Goal: Information Seeking & Learning: Find specific fact

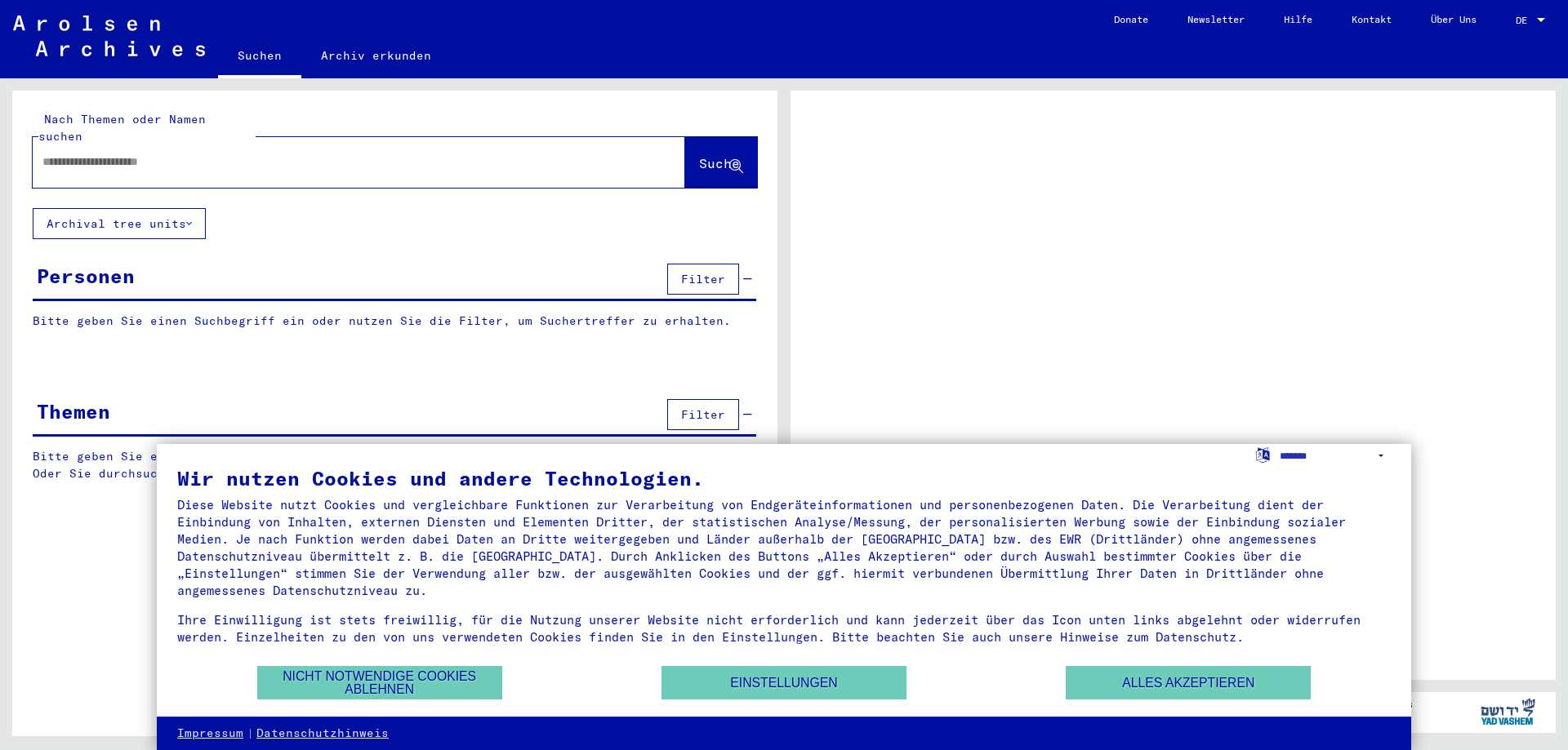
click at [189, 153] on input "text" at bounding box center [344, 161] width 603 height 17
type input "**"
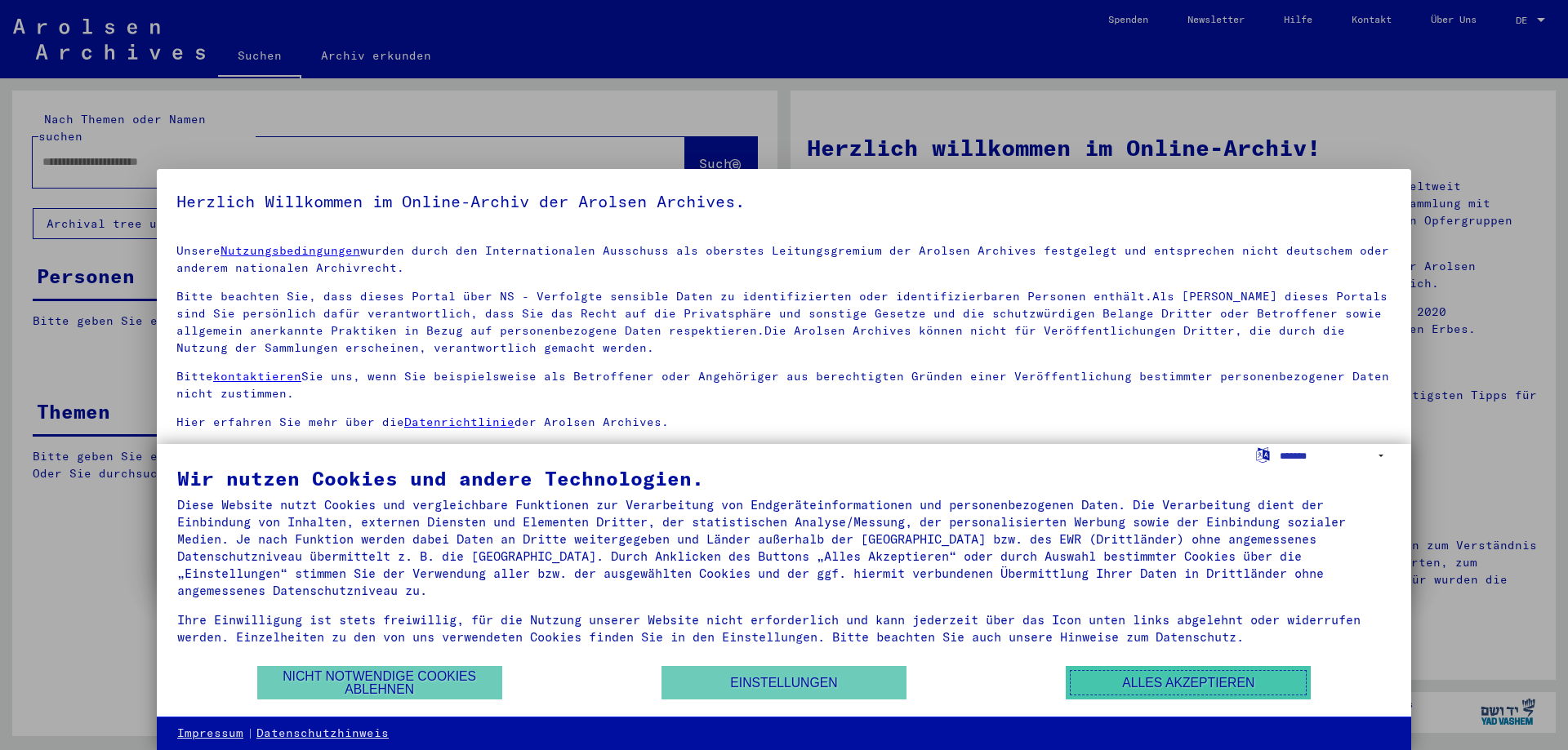
click at [1132, 685] on button "Alles akzeptieren" at bounding box center [1188, 682] width 245 height 33
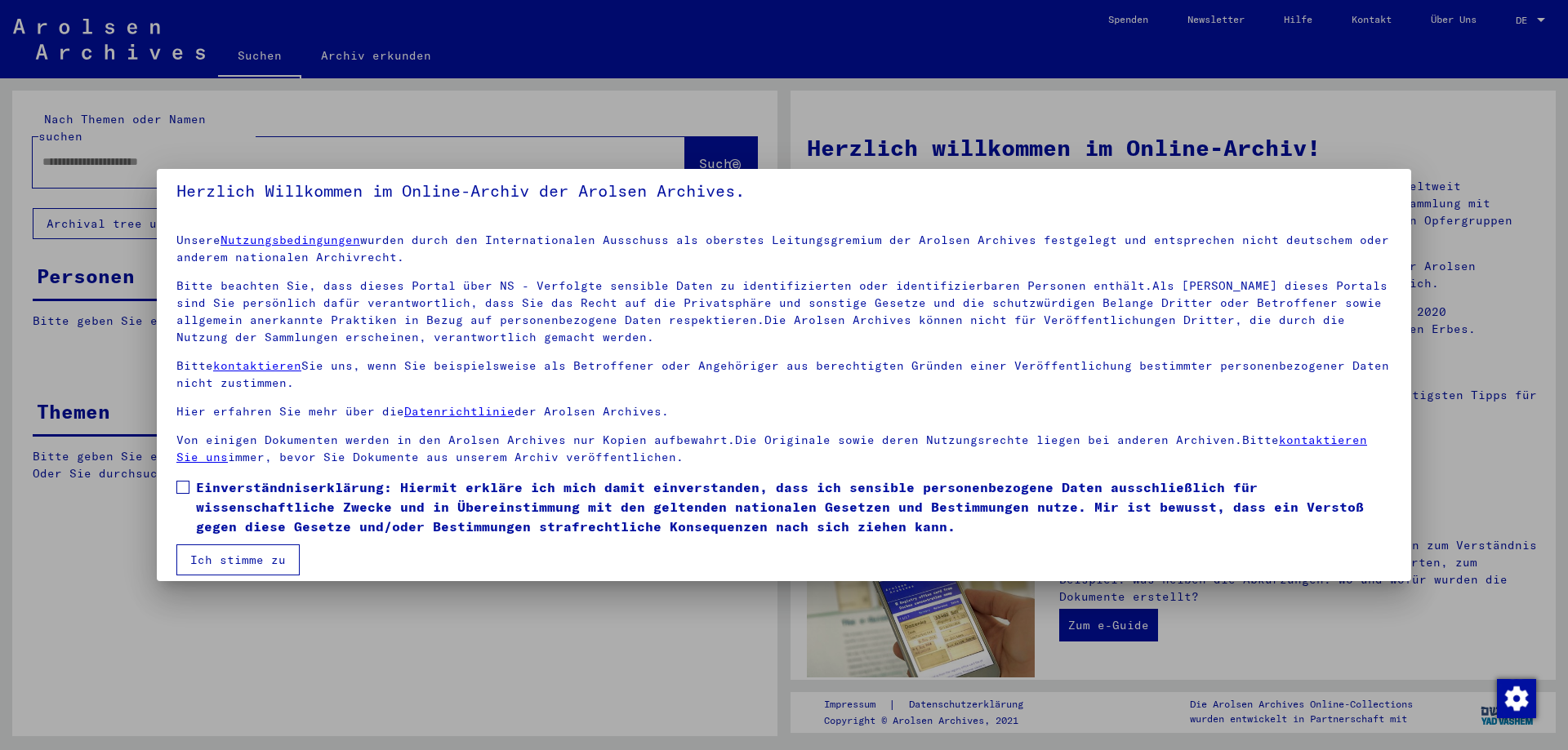
scroll to position [25, 0]
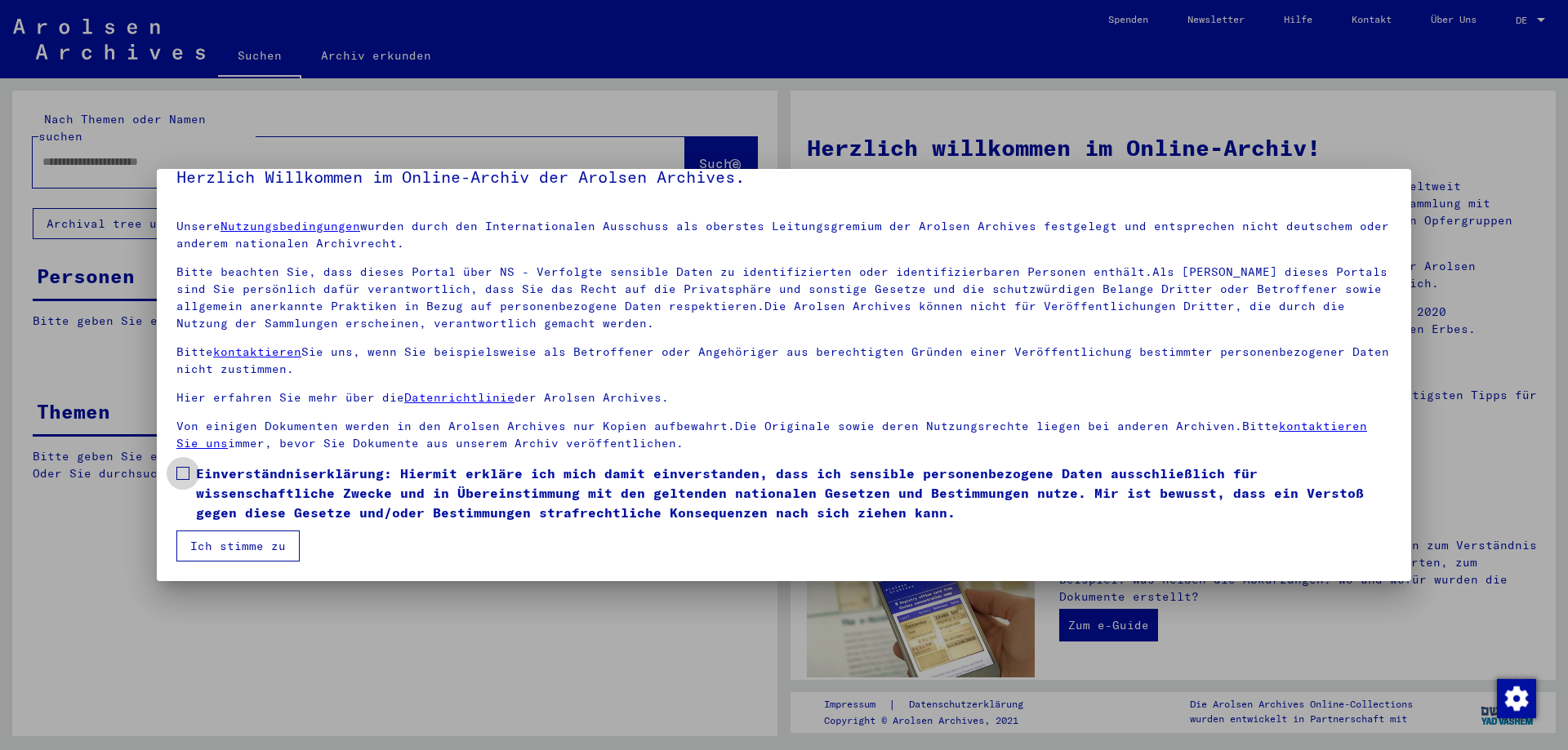
click at [189, 473] on span at bounding box center [183, 474] width 13 height 13
click at [242, 546] on button "Ich stimme zu" at bounding box center [238, 546] width 123 height 31
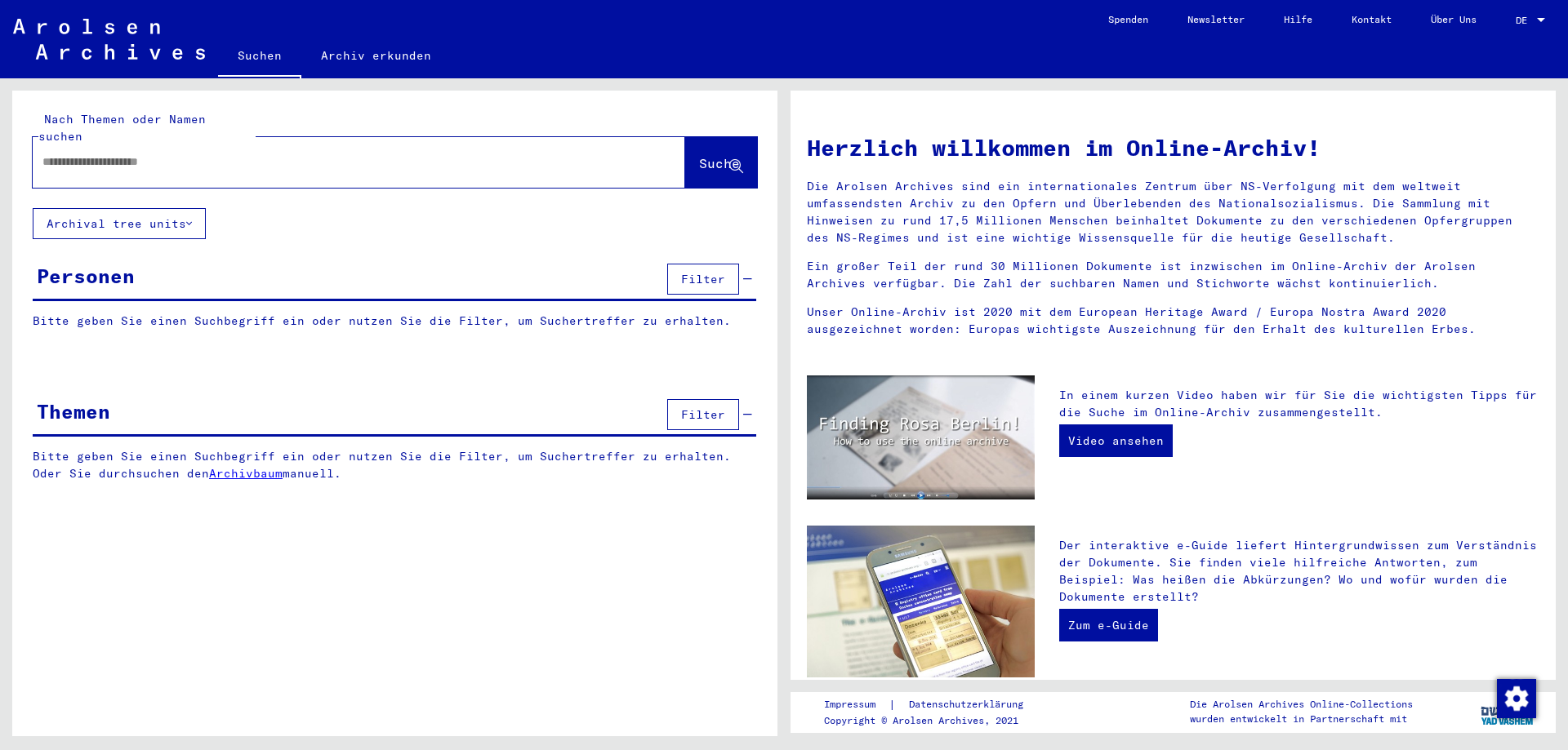
click at [202, 156] on div at bounding box center [334, 161] width 603 height 36
click at [227, 153] on input "text" at bounding box center [339, 161] width 594 height 17
type input "**********"
click at [716, 155] on span "Suche" at bounding box center [719, 163] width 41 height 17
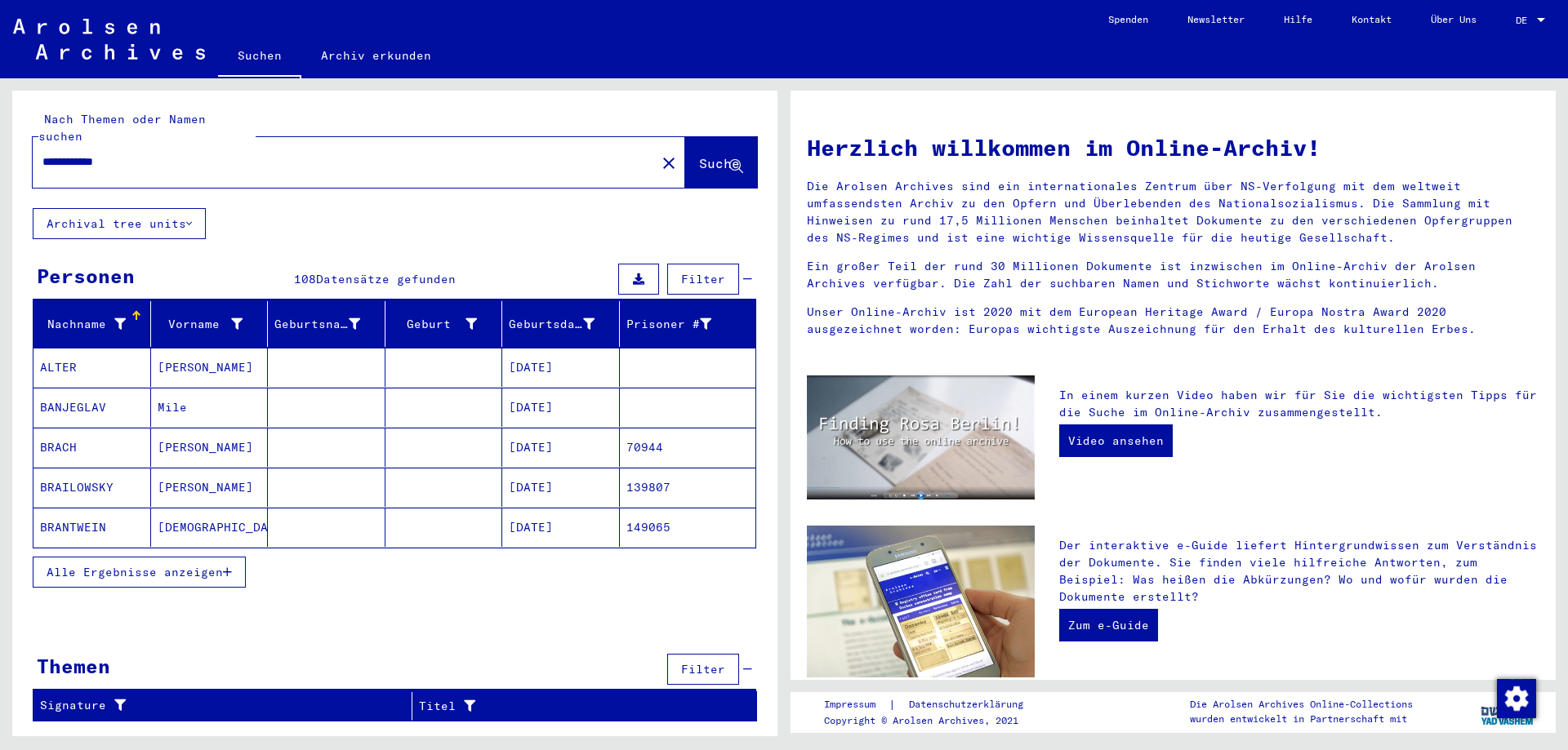
click at [211, 565] on span "Alle Ergebnisse anzeigen" at bounding box center [134, 572] width 176 height 15
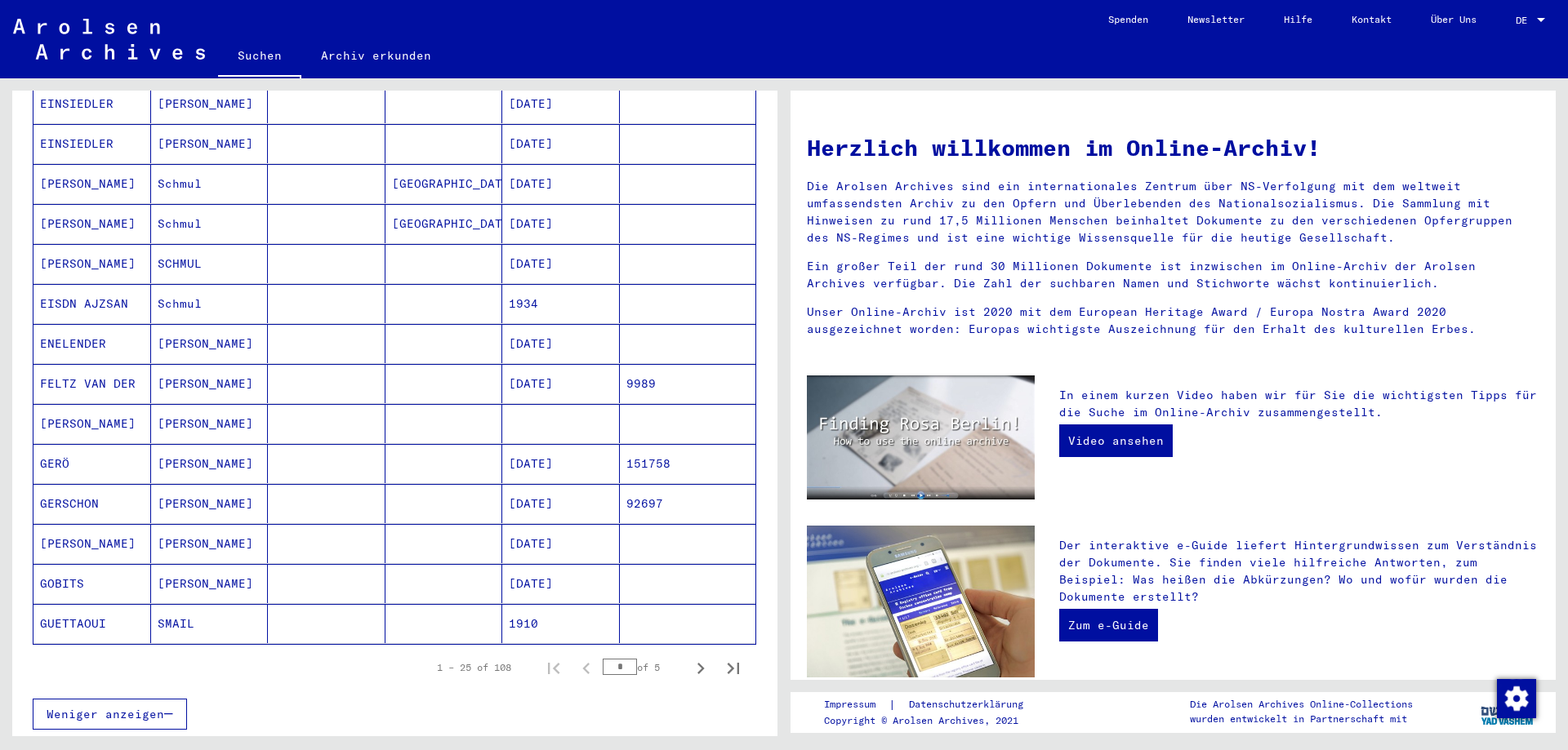
scroll to position [705, 0]
click at [698, 656] on icon "Next page" at bounding box center [701, 667] width 23 height 23
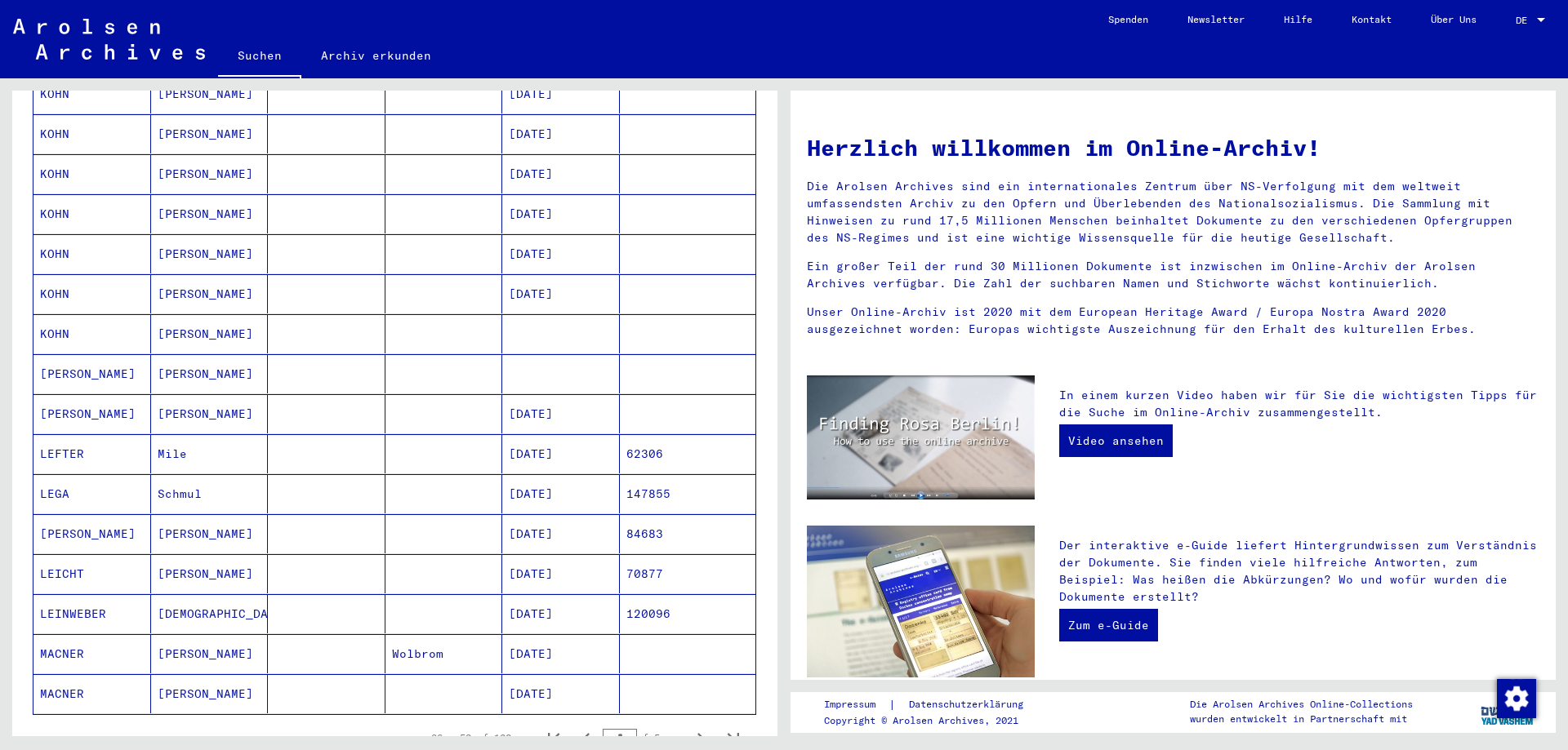
scroll to position [793, 0]
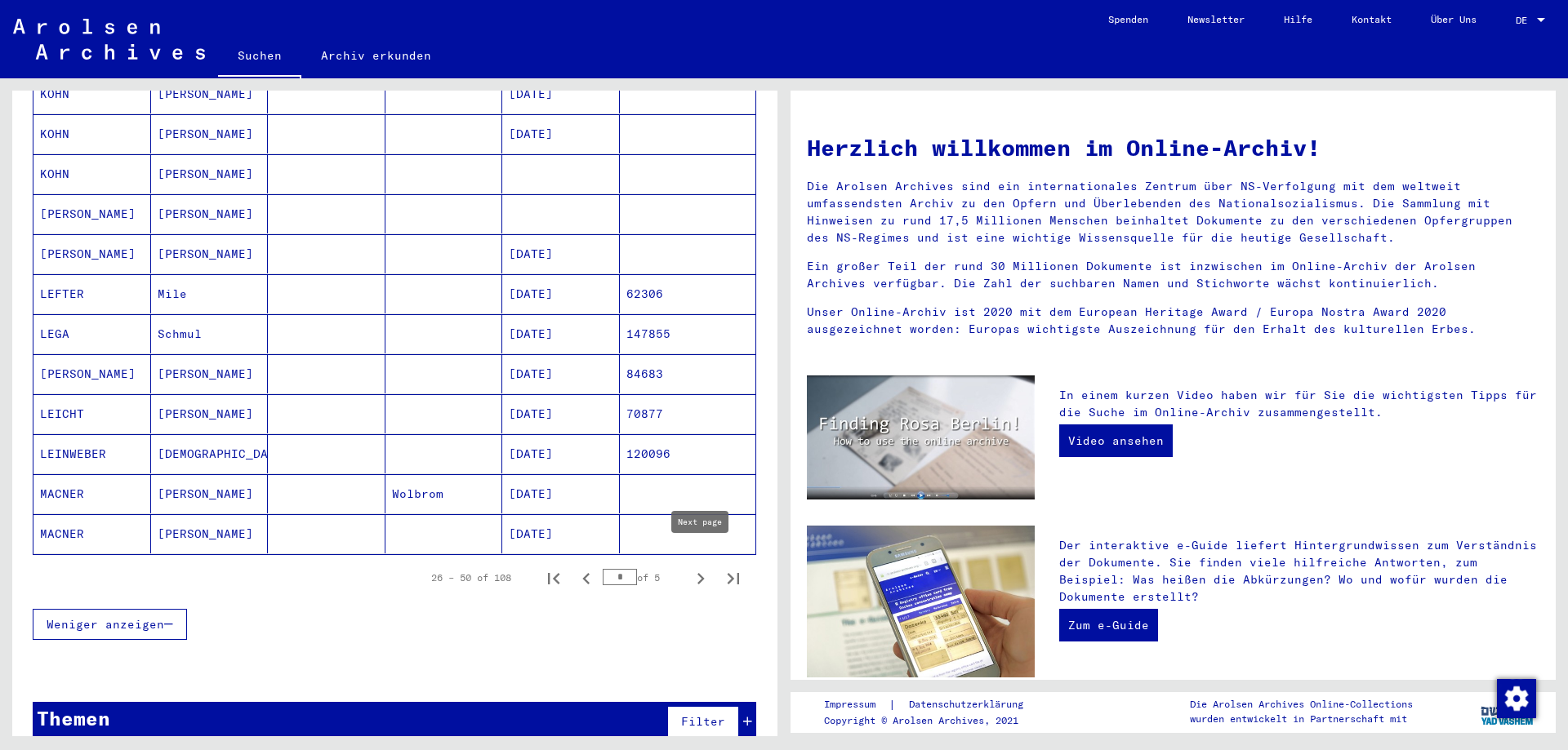
click at [698, 567] on icon "Next page" at bounding box center [701, 579] width 23 height 23
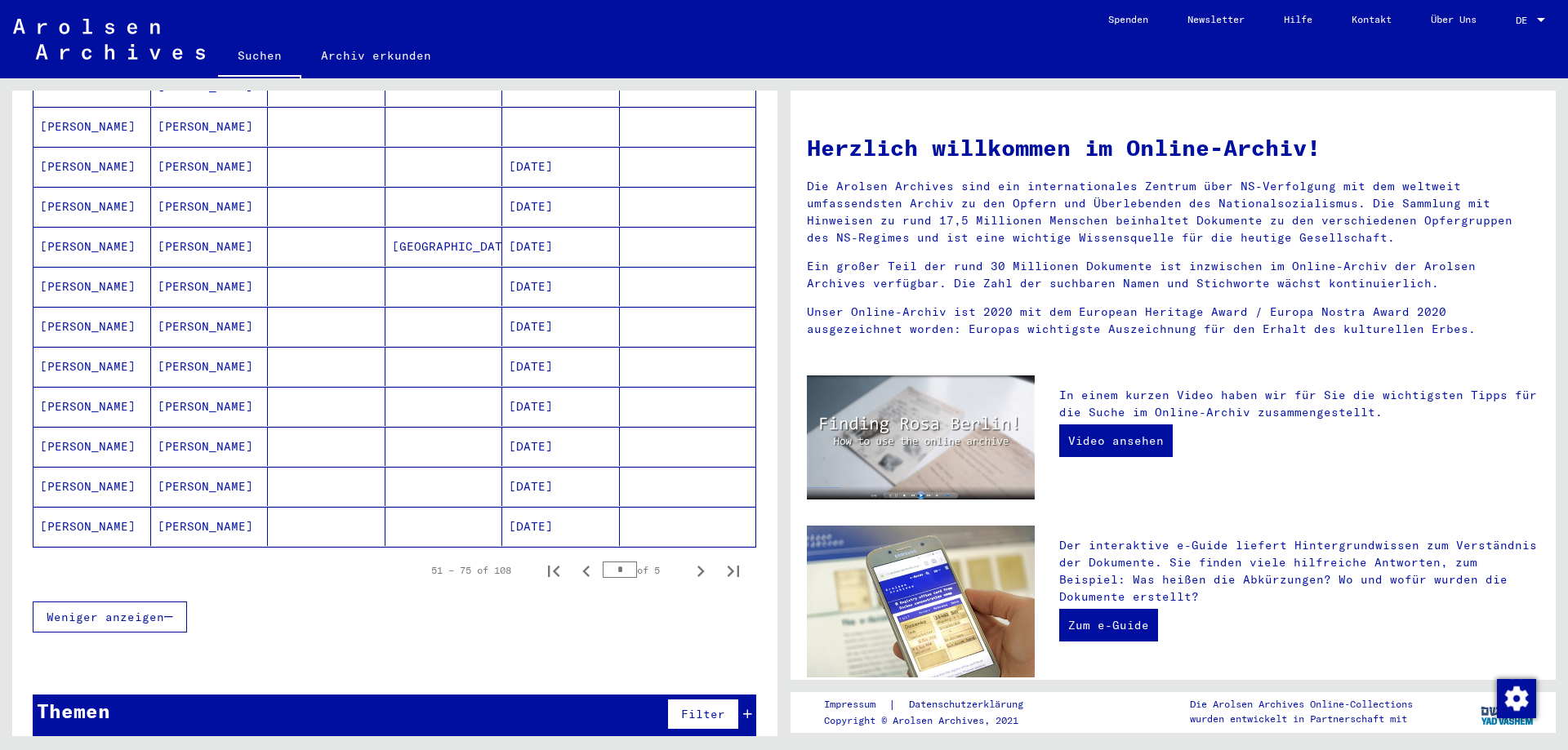
scroll to position [801, 0]
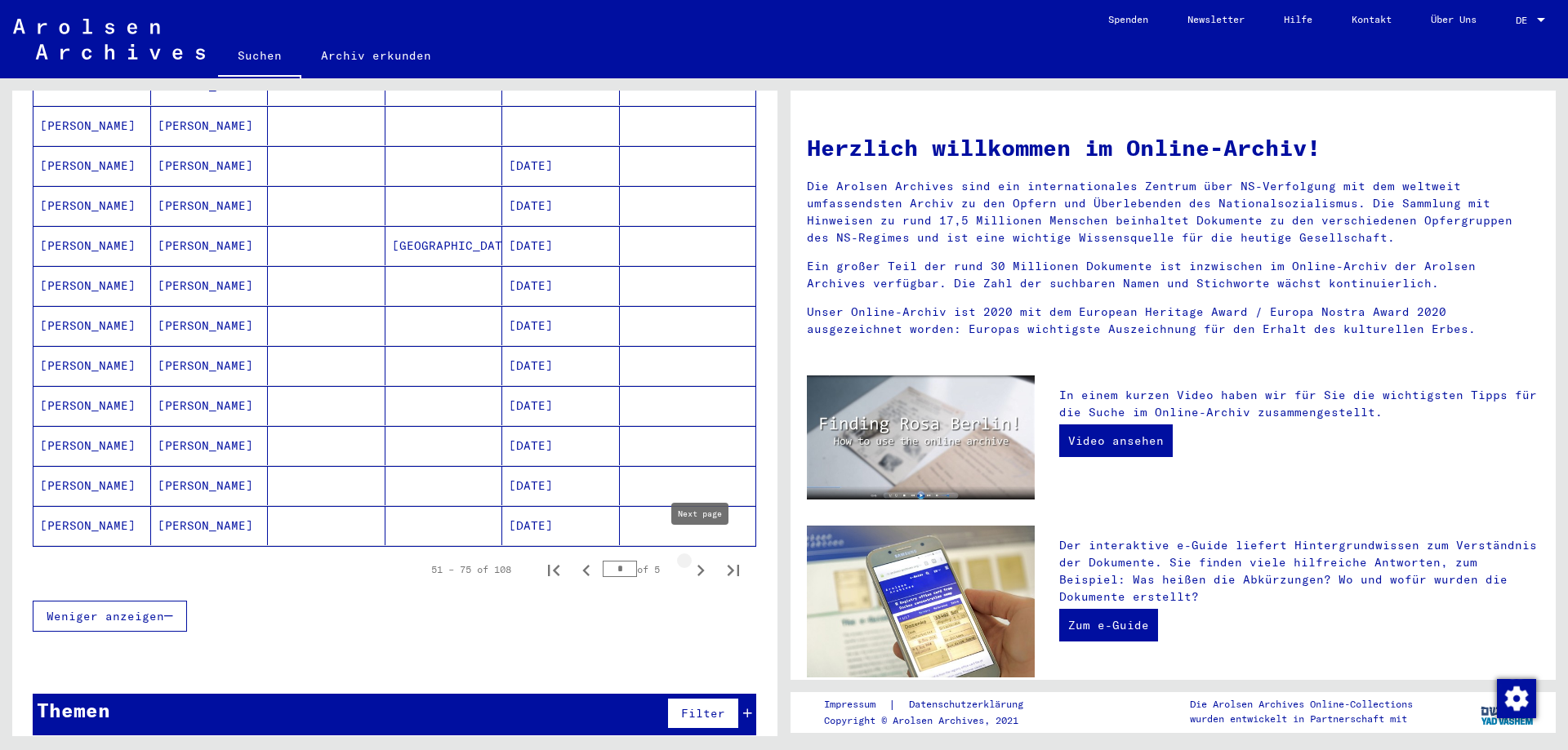
click at [698, 559] on icon "Next page" at bounding box center [701, 570] width 23 height 23
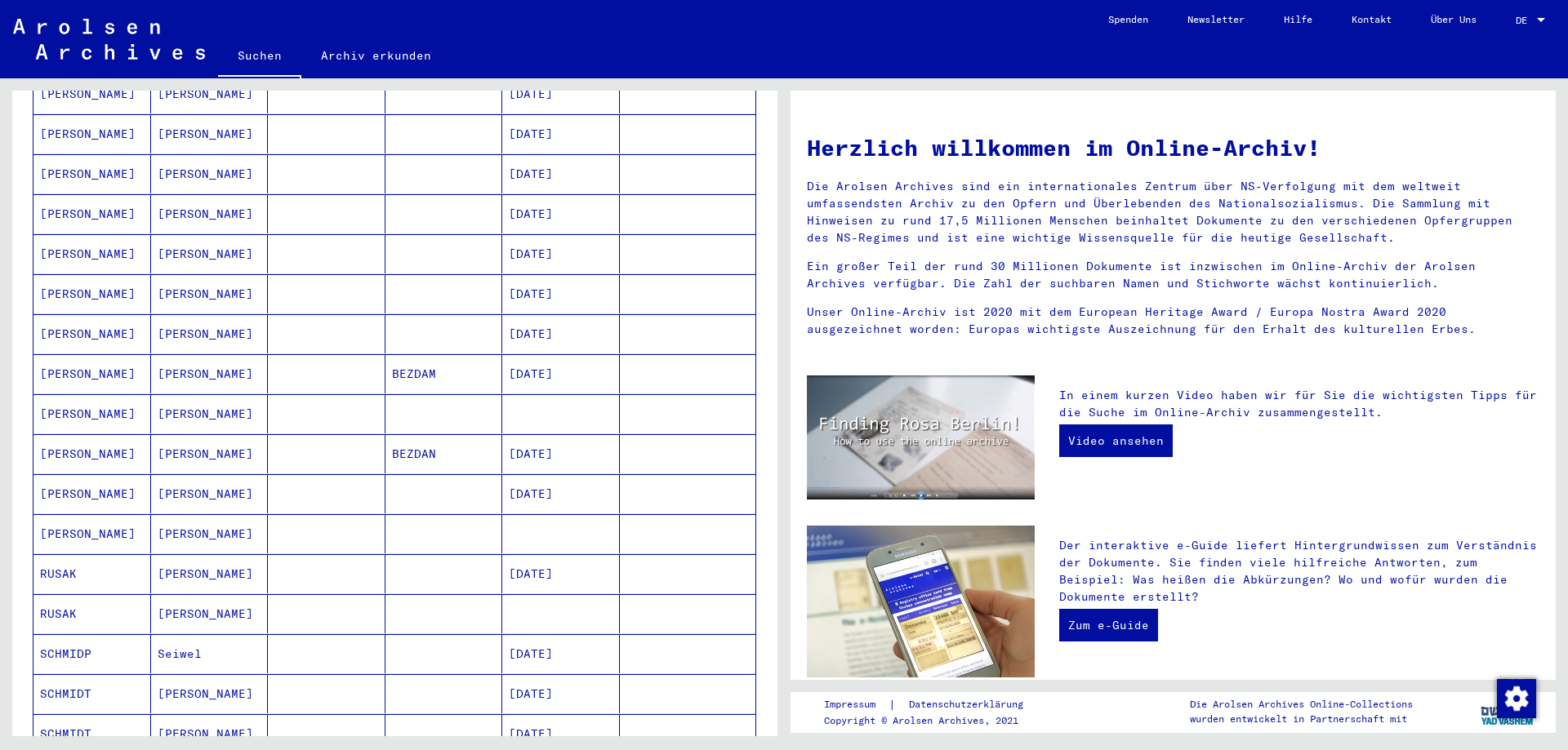
scroll to position [272, 0]
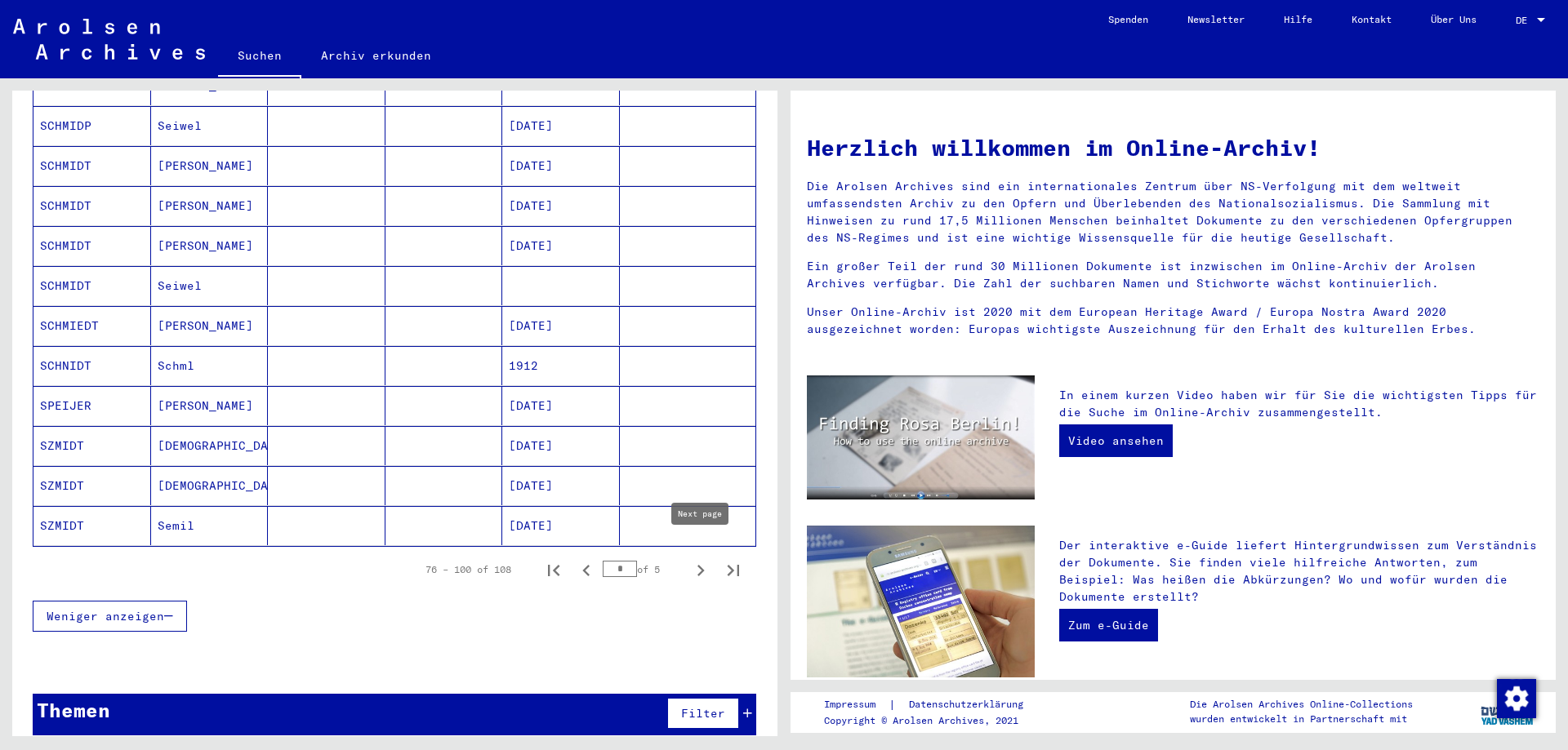
click at [703, 559] on icon "Next page" at bounding box center [701, 570] width 23 height 23
type input "*"
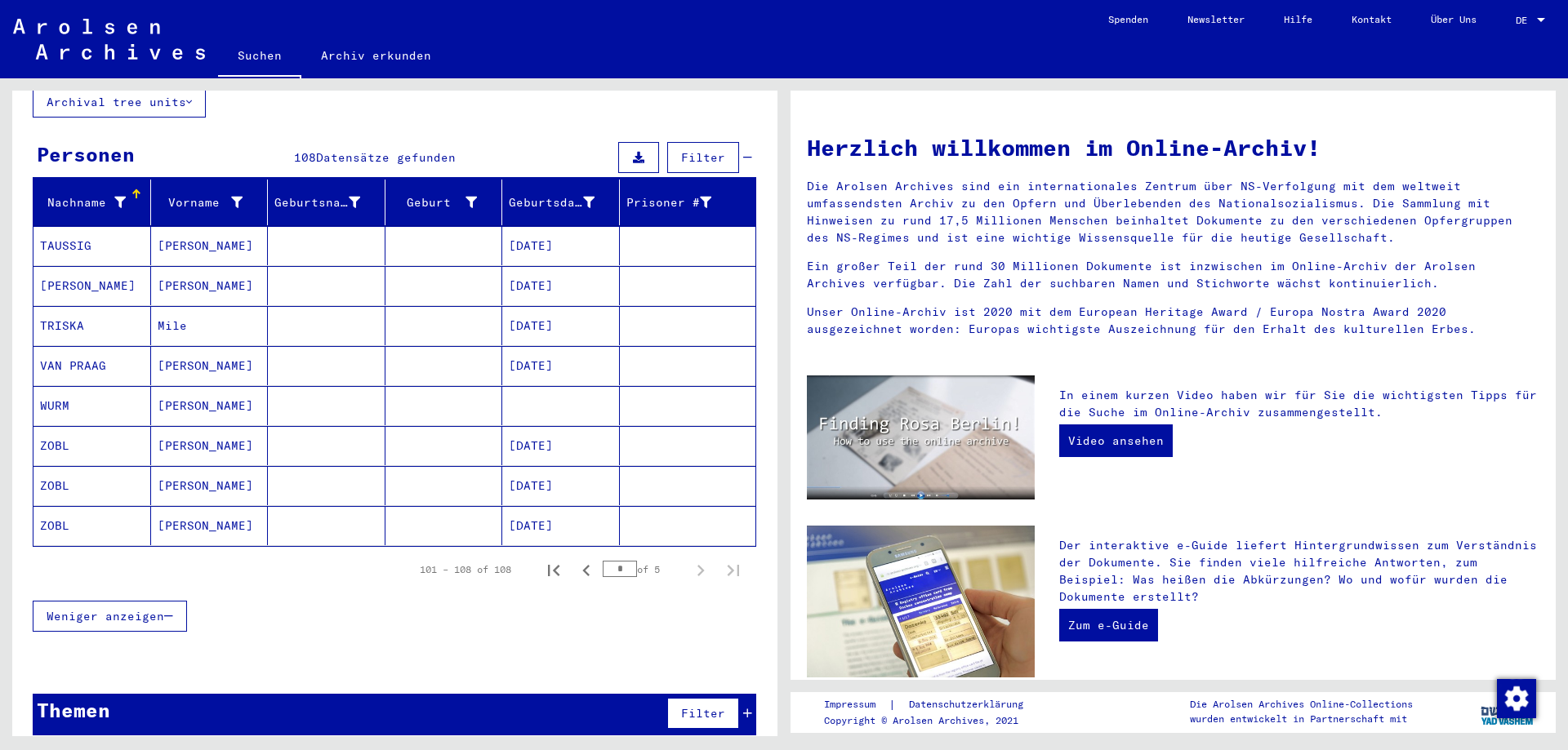
scroll to position [0, 0]
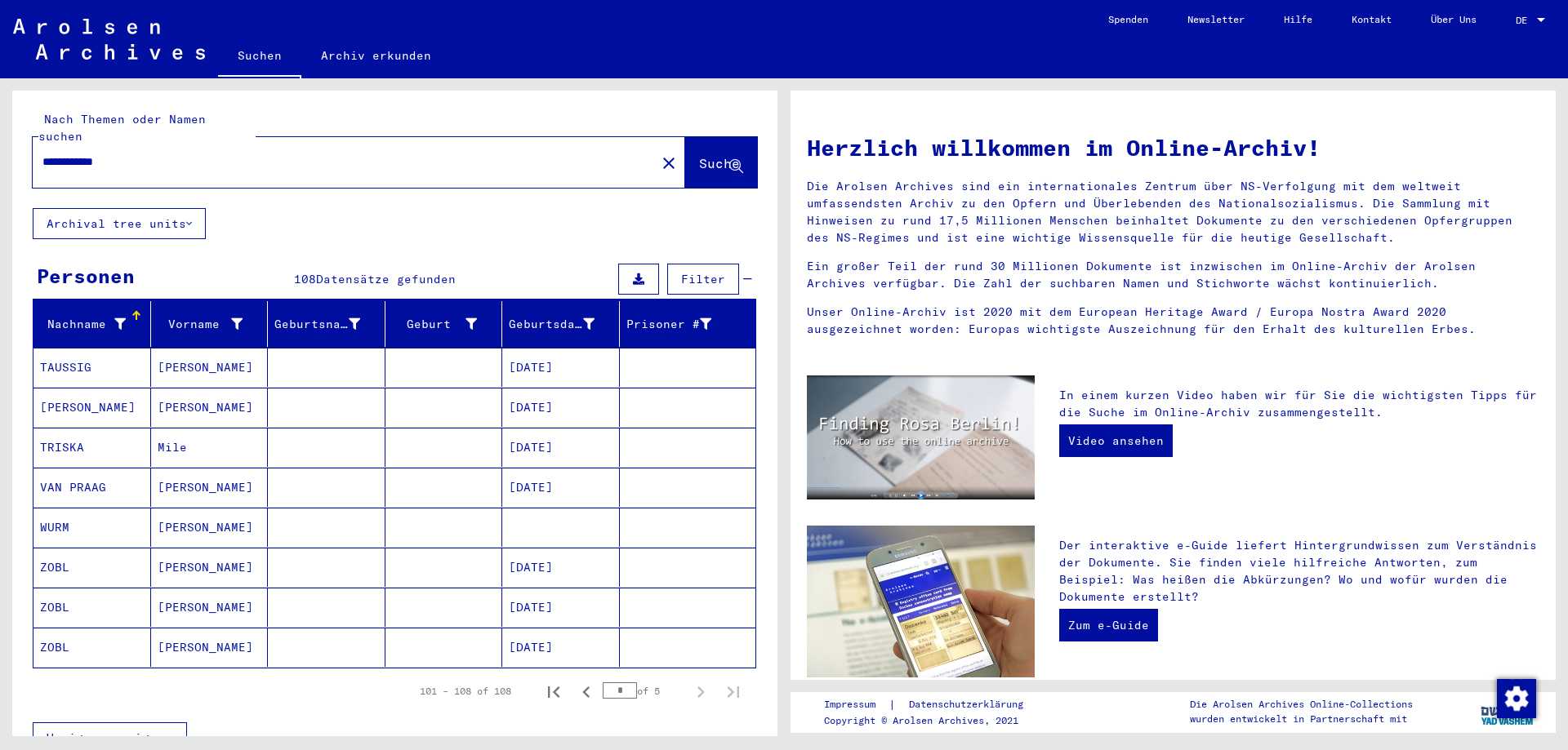
drag, startPoint x: 160, startPoint y: 150, endPoint x: 12, endPoint y: 153, distance: 148.0
click at [42, 153] on input "**********" at bounding box center [339, 161] width 594 height 17
click at [709, 155] on span "Suche" at bounding box center [719, 163] width 41 height 17
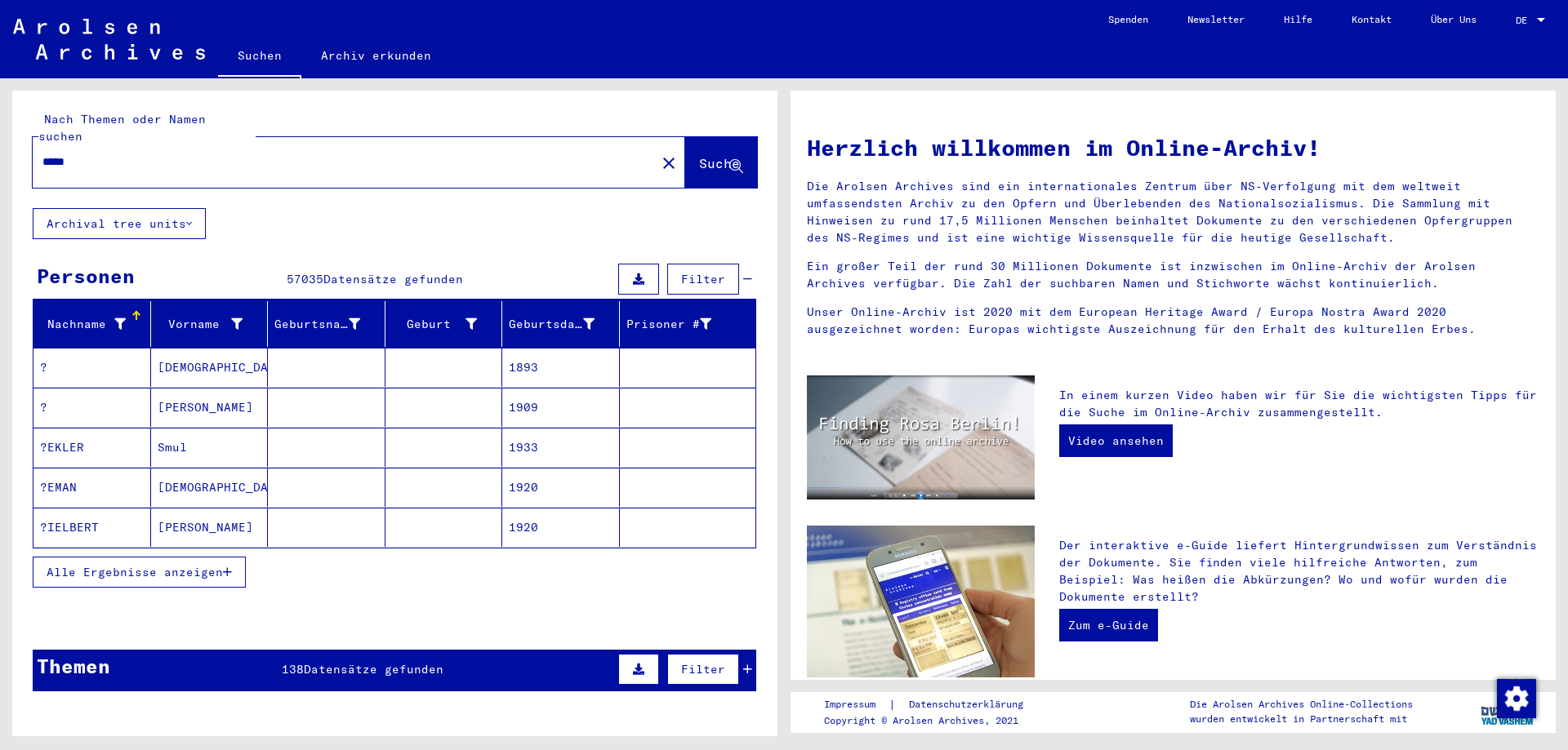
click at [201, 565] on span "Alle Ergebnisse anzeigen" at bounding box center [134, 572] width 176 height 15
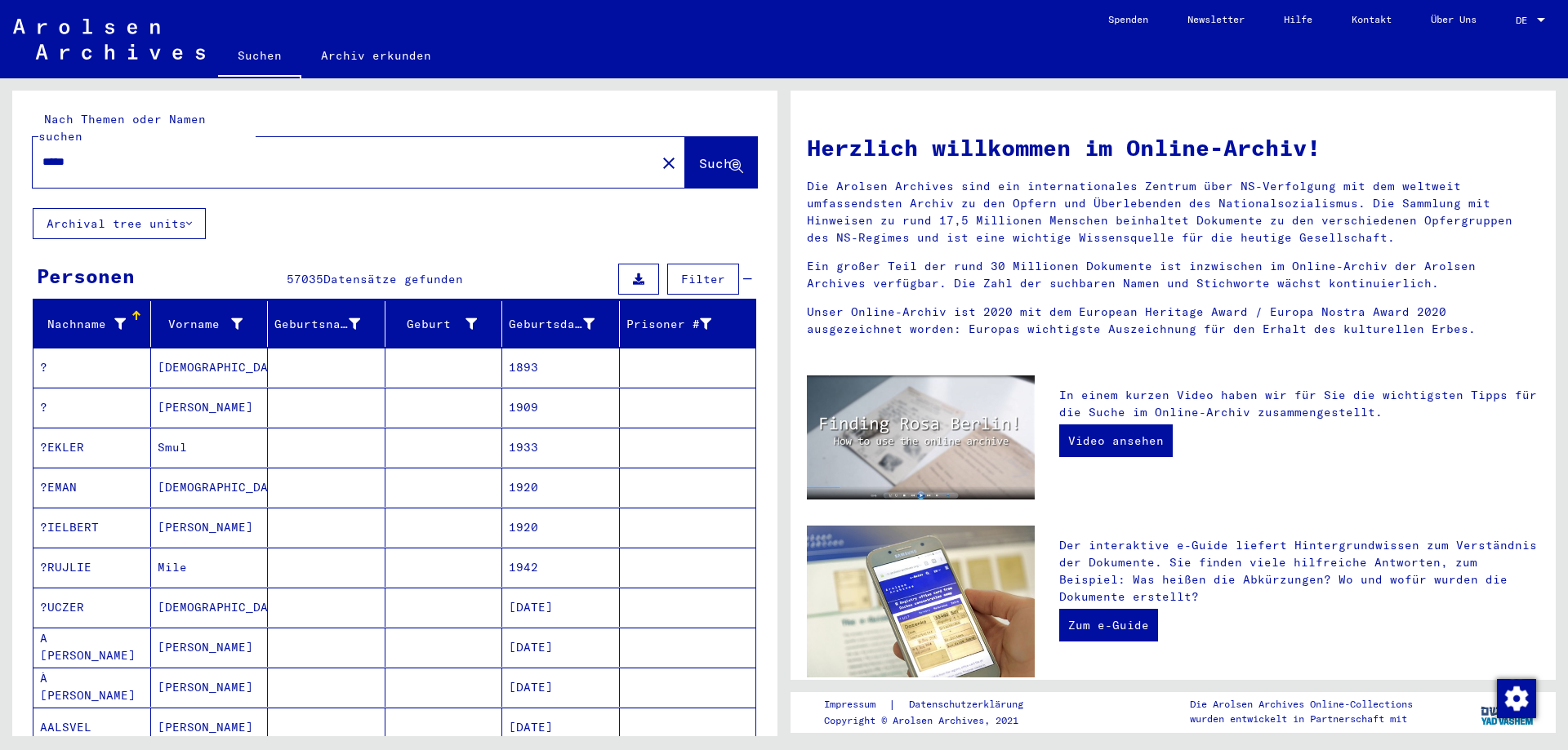
drag, startPoint x: 75, startPoint y: 154, endPoint x: 0, endPoint y: 154, distance: 75.0
click at [42, 154] on input "*****" at bounding box center [339, 161] width 594 height 17
type input "**********"
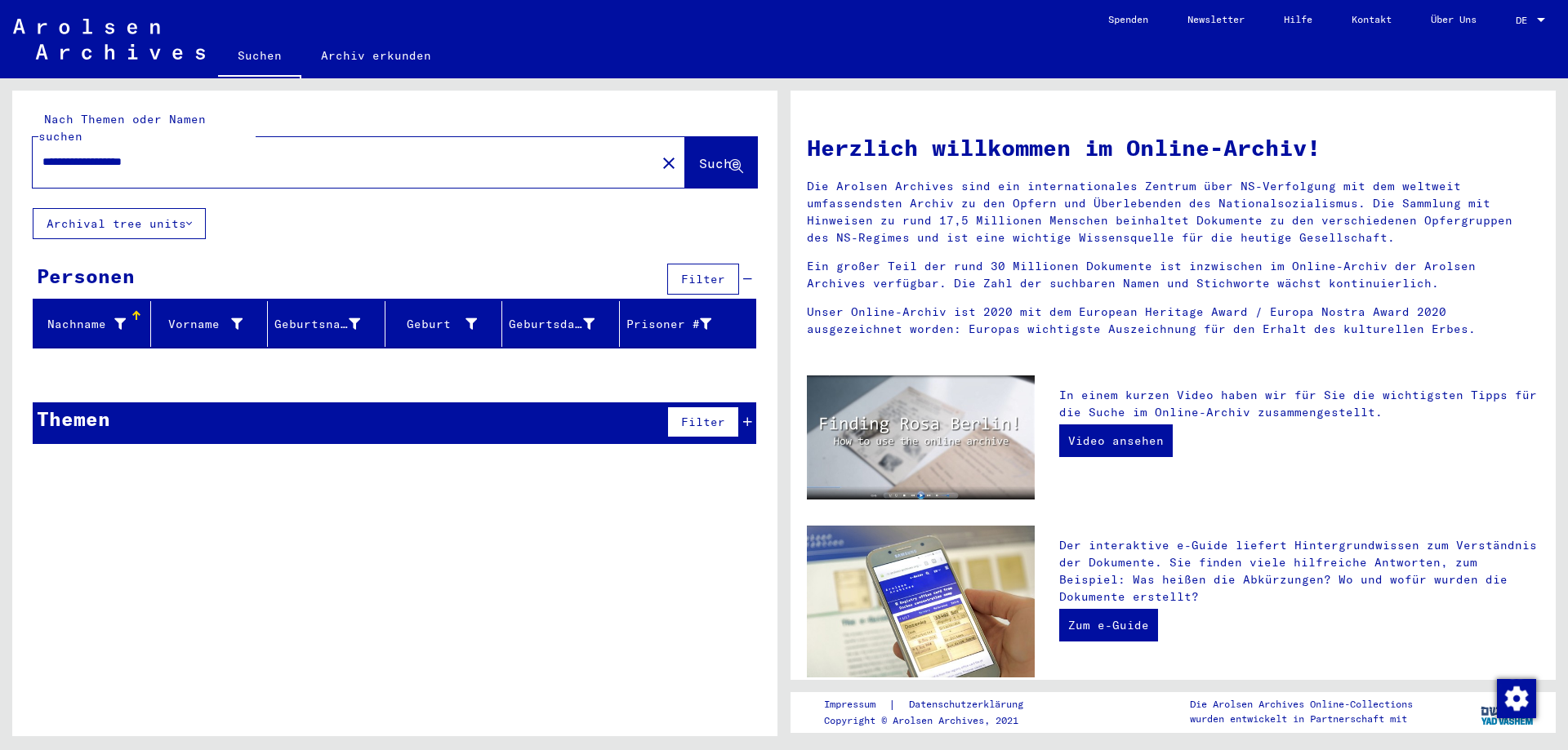
drag, startPoint x: 197, startPoint y: 142, endPoint x: 0, endPoint y: 141, distance: 197.0
click at [42, 153] on input "**********" at bounding box center [339, 161] width 594 height 17
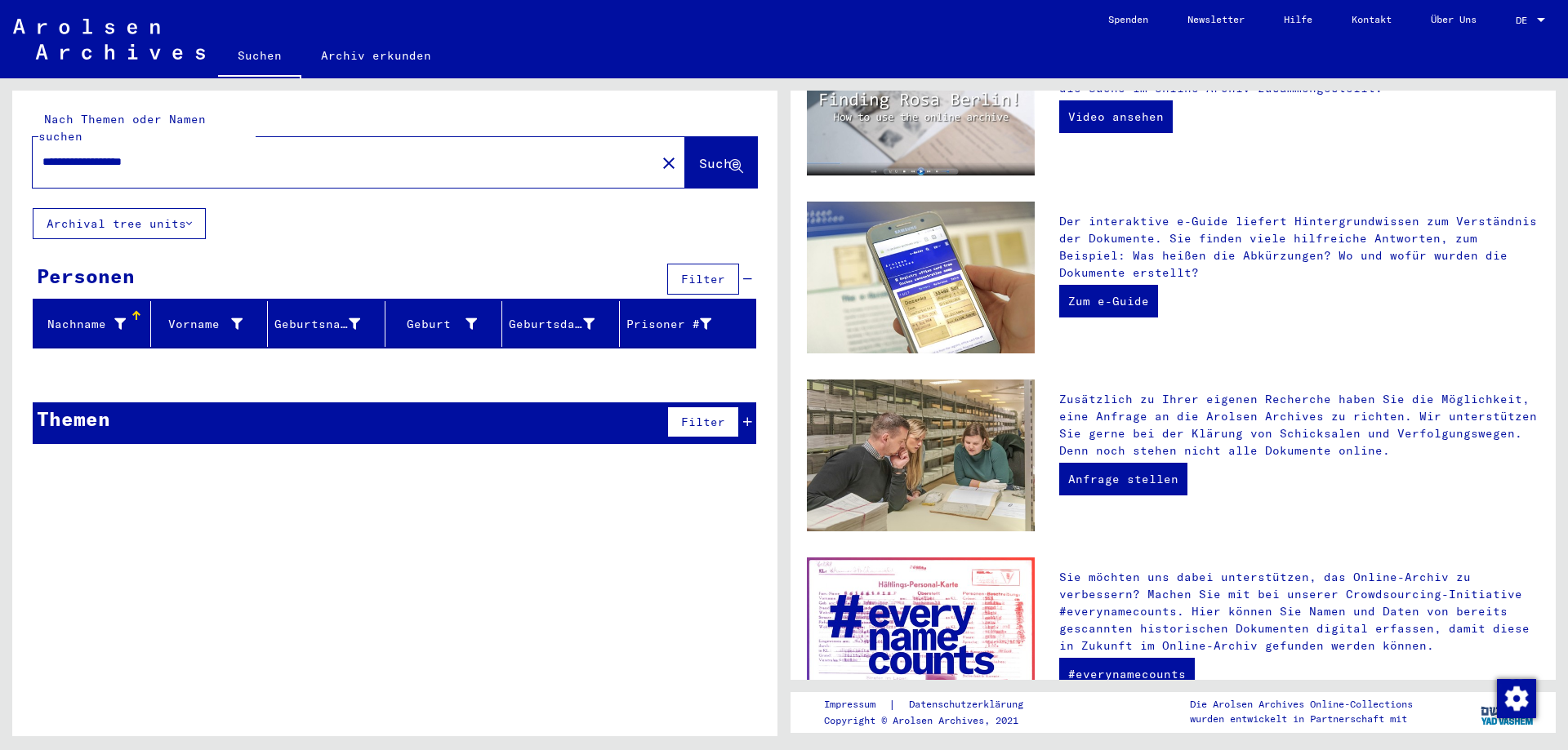
scroll to position [450, 0]
